Goal: Task Accomplishment & Management: Complete application form

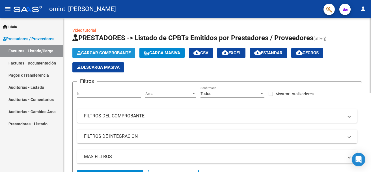
click at [105, 52] on span "Cargar Comprobante" at bounding box center [104, 52] width 54 height 5
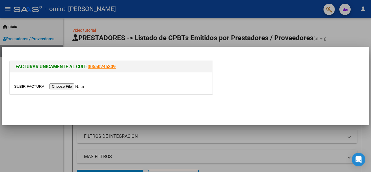
click at [70, 84] on input "file" at bounding box center [49, 86] width 71 height 6
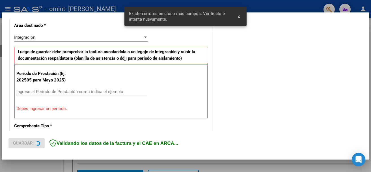
scroll to position [141, 0]
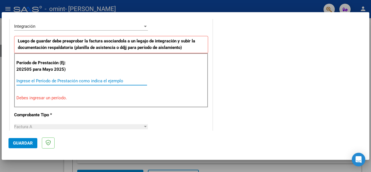
click at [33, 79] on input "Ingrese el Período de Prestación como indica el ejemplo" at bounding box center [81, 80] width 131 height 5
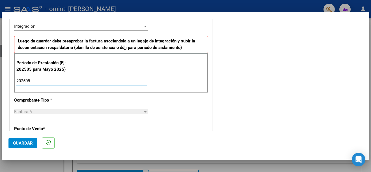
type input "202508"
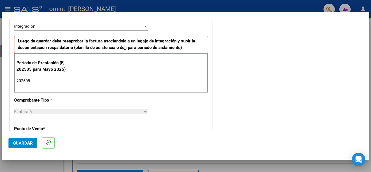
click at [81, 111] on div "Factura A" at bounding box center [78, 111] width 129 height 5
click at [23, 142] on span "Guardar" at bounding box center [23, 142] width 20 height 5
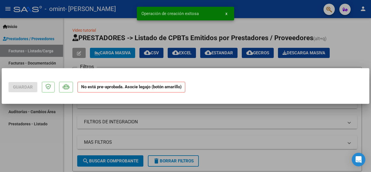
scroll to position [0, 0]
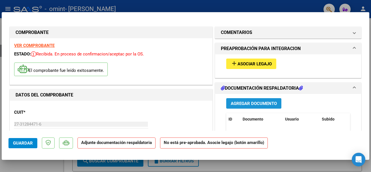
click at [249, 103] on span "Agregar Documento" at bounding box center [254, 103] width 46 height 5
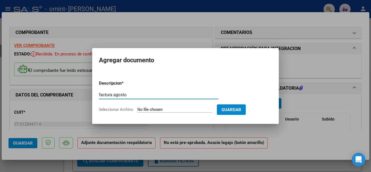
type input "factura agosto"
click at [196, 109] on input "Seleccionar Archivo" at bounding box center [174, 109] width 75 height 5
type input "C:\fakepath\agosto.pdf"
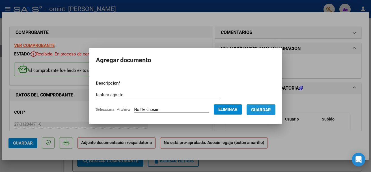
click at [266, 109] on span "Guardar" at bounding box center [261, 109] width 20 height 5
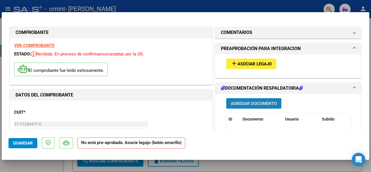
click at [257, 104] on span "Agregar Documento" at bounding box center [254, 103] width 46 height 5
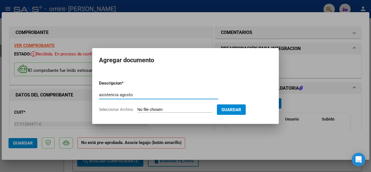
type input "asistencia agosto"
click at [188, 105] on form "Descripcion * asistencia agosto Escriba aquí una descripcion Seleccionar Archiv…" at bounding box center [185, 96] width 173 height 41
click at [165, 108] on input "Seleccionar Archivo" at bounding box center [174, 109] width 75 height 5
type input "C:\fakepath\asistencia agosto.pdf"
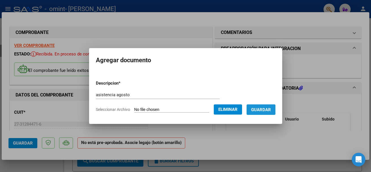
click at [266, 110] on span "Guardar" at bounding box center [261, 109] width 20 height 5
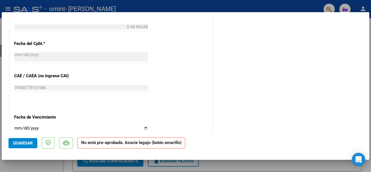
scroll to position [316, 0]
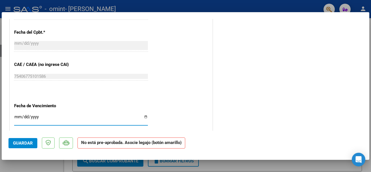
click at [144, 116] on input "Ingresar la fecha" at bounding box center [81, 118] width 134 height 9
type input "2025-10-05"
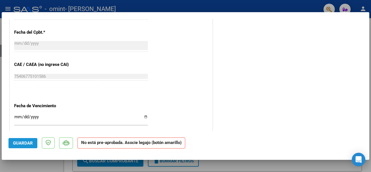
click at [27, 142] on span "Guardar" at bounding box center [23, 142] width 20 height 5
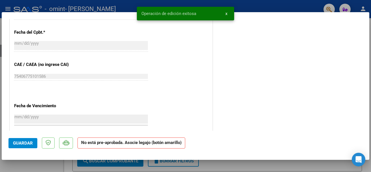
scroll to position [379, 0]
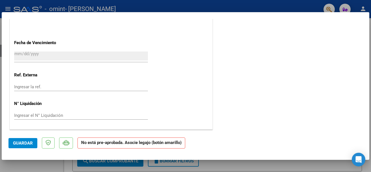
click at [23, 115] on input "Ingresar el N° Liquidación" at bounding box center [81, 115] width 134 height 5
type input "98964.88"
click at [19, 141] on span "Guardar" at bounding box center [23, 142] width 20 height 5
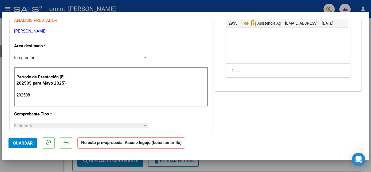
scroll to position [23, 0]
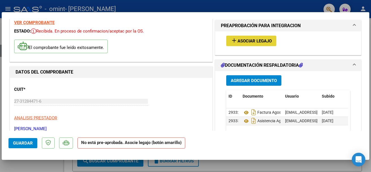
click at [251, 41] on span "Asociar Legajo" at bounding box center [254, 40] width 34 height 5
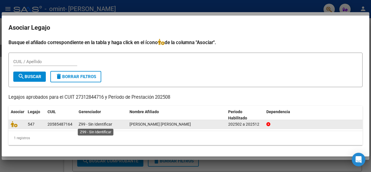
click at [90, 124] on span "Z99 - Sin Identificar" at bounding box center [96, 124] width 34 height 5
click at [35, 125] on div "547" at bounding box center [35, 124] width 15 height 6
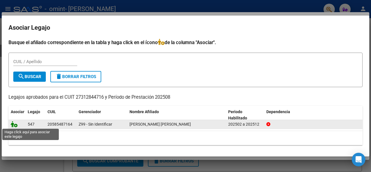
click at [16, 124] on icon at bounding box center [14, 124] width 7 height 6
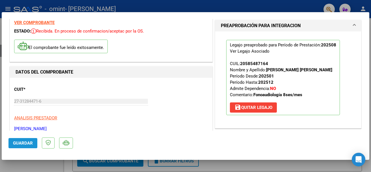
click at [24, 144] on span "Guardar" at bounding box center [23, 142] width 20 height 5
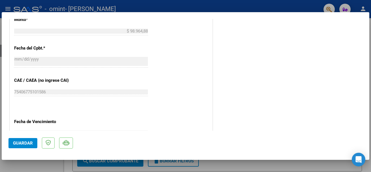
scroll to position [394, 0]
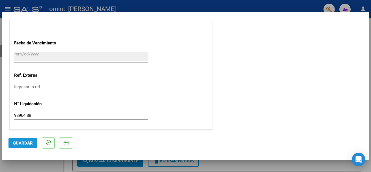
click at [27, 142] on span "Guardar" at bounding box center [23, 142] width 20 height 5
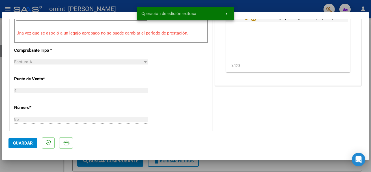
scroll to position [4, 0]
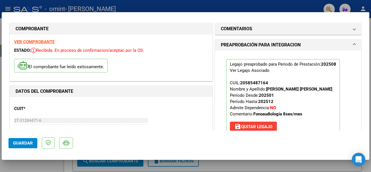
click at [155, 101] on div "CUIT * 27-31284471-6 Ingresar CUIT ANALISIS PRESTADOR CORTEZ ROMINA LORENA ARCA…" at bounding box center [111, 126] width 194 height 50
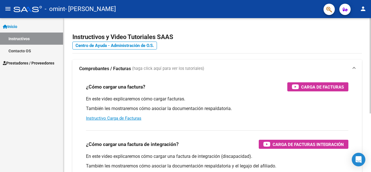
scroll to position [94, 0]
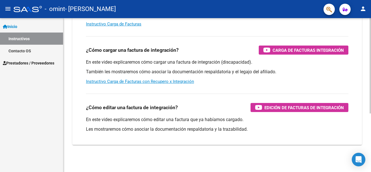
click at [369, 131] on div at bounding box center [369, 95] width 1 height 154
click at [369, 131] on div at bounding box center [369, 124] width 1 height 95
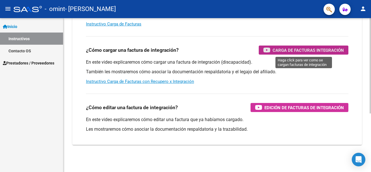
click at [271, 48] on div "Carga de Facturas Integración" at bounding box center [303, 49] width 81 height 9
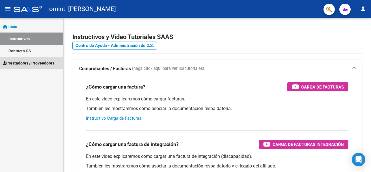
click at [29, 59] on link "Prestadores / Proveedores" at bounding box center [31, 63] width 63 height 12
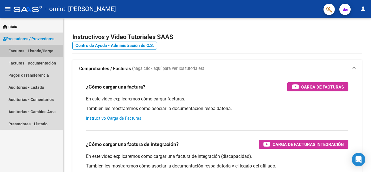
click at [33, 50] on link "Facturas - Listado/Carga" at bounding box center [31, 51] width 63 height 12
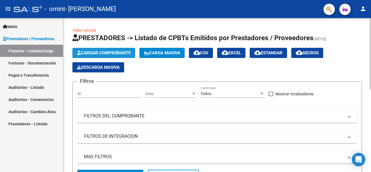
click at [90, 53] on span "Cargar Comprobante" at bounding box center [104, 52] width 54 height 5
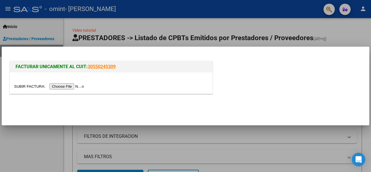
click at [70, 86] on input "file" at bounding box center [49, 86] width 71 height 6
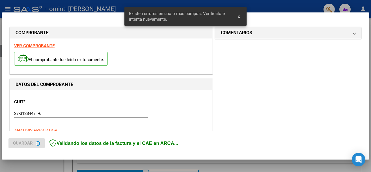
scroll to position [141, 0]
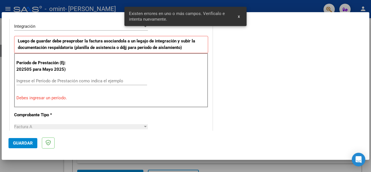
click at [58, 80] on input "Ingrese el Período de Prestación como indica el ejemplo" at bounding box center [81, 80] width 131 height 5
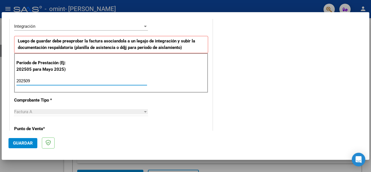
type input "202509"
click at [207, 124] on div "CUIT * 27-31284471-6 Ingresar CUIT ANALISIS PRESTADOR CORTEZ ROMINA LORENA ARCA…" at bounding box center [111, 161] width 202 height 425
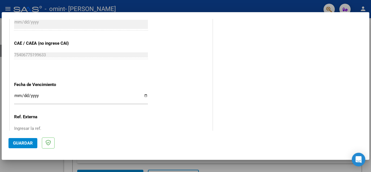
scroll to position [367, 0]
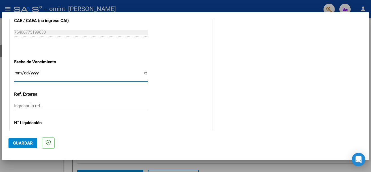
click at [142, 73] on input "Ingresar la fecha" at bounding box center [81, 75] width 134 height 9
type input "2025-10-05"
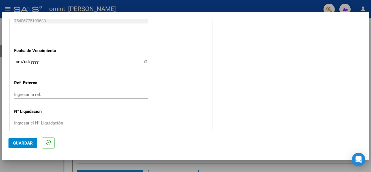
scroll to position [386, 0]
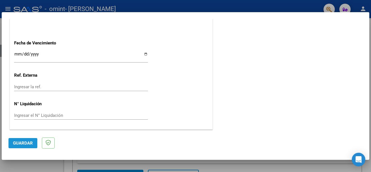
click at [23, 142] on span "Guardar" at bounding box center [23, 142] width 20 height 5
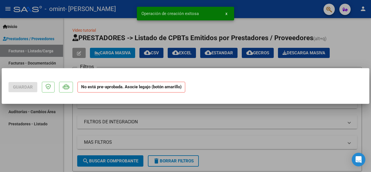
scroll to position [0, 0]
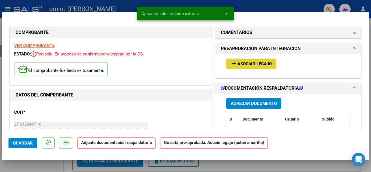
click at [248, 63] on span "Asociar Legajo" at bounding box center [254, 63] width 34 height 5
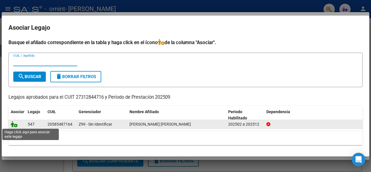
click at [15, 125] on icon at bounding box center [14, 124] width 7 height 6
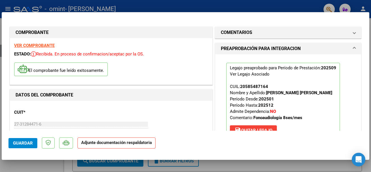
scroll to position [98, 0]
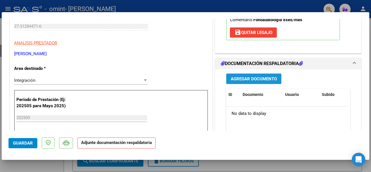
click at [254, 77] on span "Agregar Documento" at bounding box center [254, 78] width 46 height 5
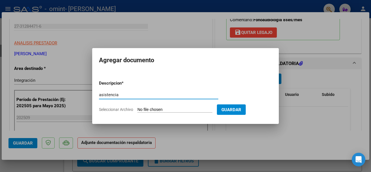
type input "asistencia"
click at [177, 109] on input "Seleccionar Archivo" at bounding box center [174, 109] width 75 height 5
type input "C:\fakepath\asistencia setiembre.pdf"
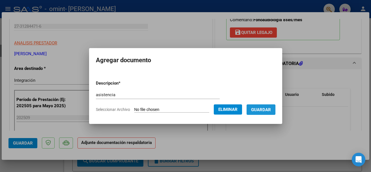
click at [267, 108] on span "Guardar" at bounding box center [261, 109] width 20 height 5
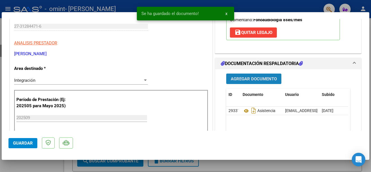
click at [247, 81] on span "Agregar Documento" at bounding box center [254, 78] width 46 height 5
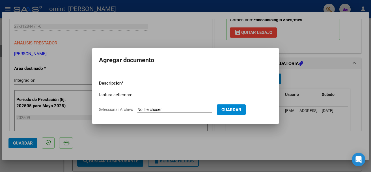
type input "factura setiembre"
click at [175, 109] on input "Seleccionar Archivo" at bounding box center [174, 109] width 75 height 5
type input "C:\fakepath\setiembre.pdf"
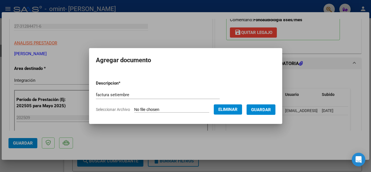
click at [270, 109] on span "Guardar" at bounding box center [261, 109] width 20 height 5
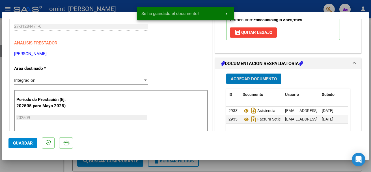
scroll to position [195, 0]
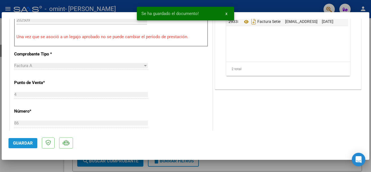
click at [23, 143] on span "Guardar" at bounding box center [23, 142] width 20 height 5
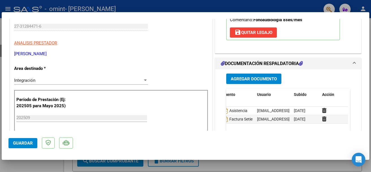
scroll to position [0, 0]
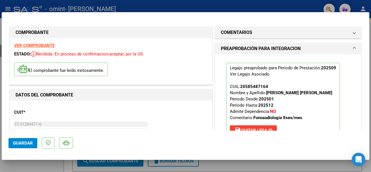
click at [16, 143] on span "Guardar" at bounding box center [23, 142] width 20 height 5
